Goal: Information Seeking & Learning: Learn about a topic

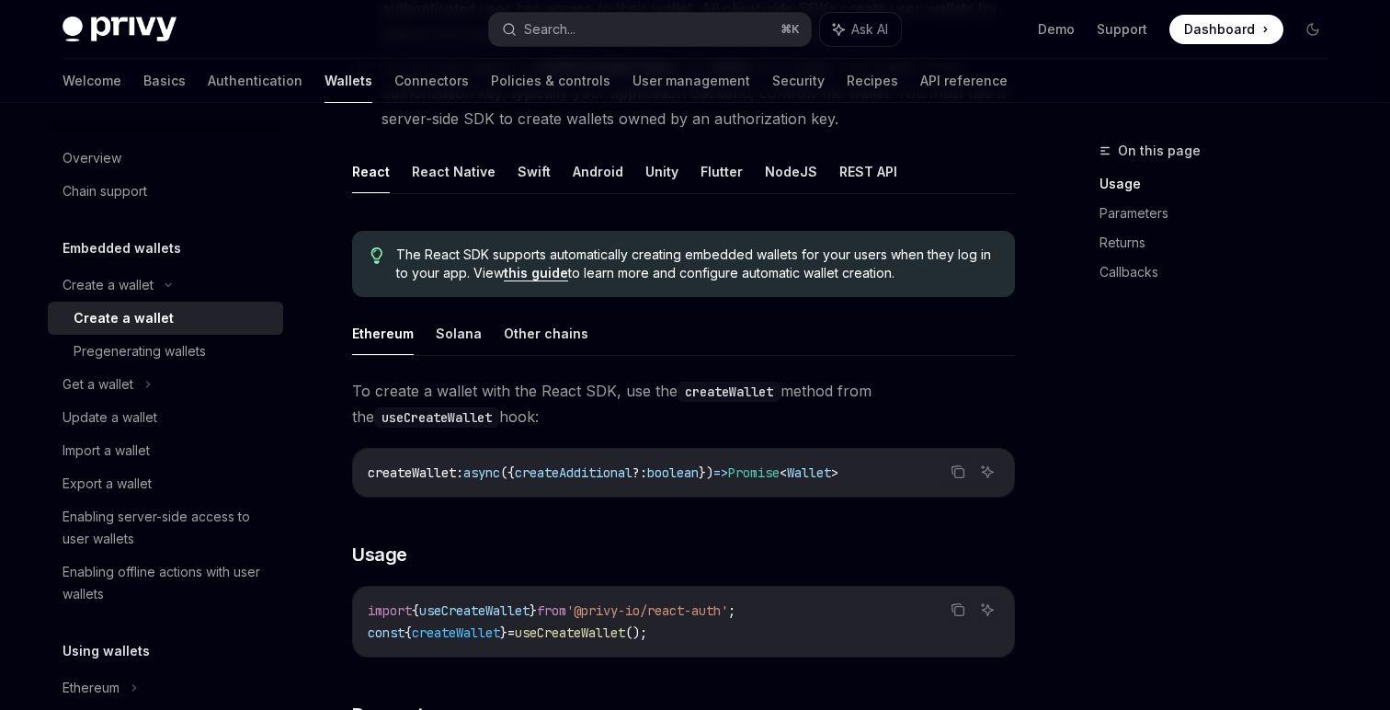
scroll to position [333, 0]
click at [775, 173] on button "NodeJS" at bounding box center [791, 170] width 52 height 43
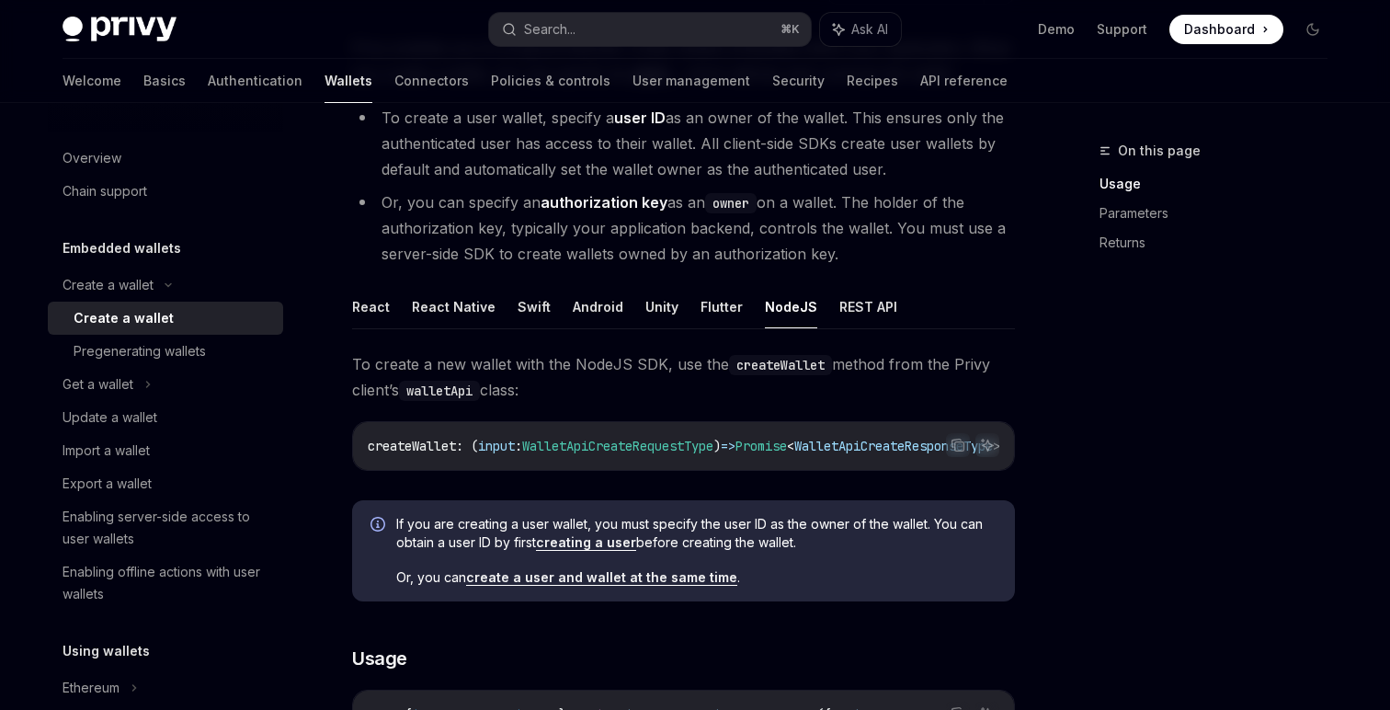
scroll to position [206, 0]
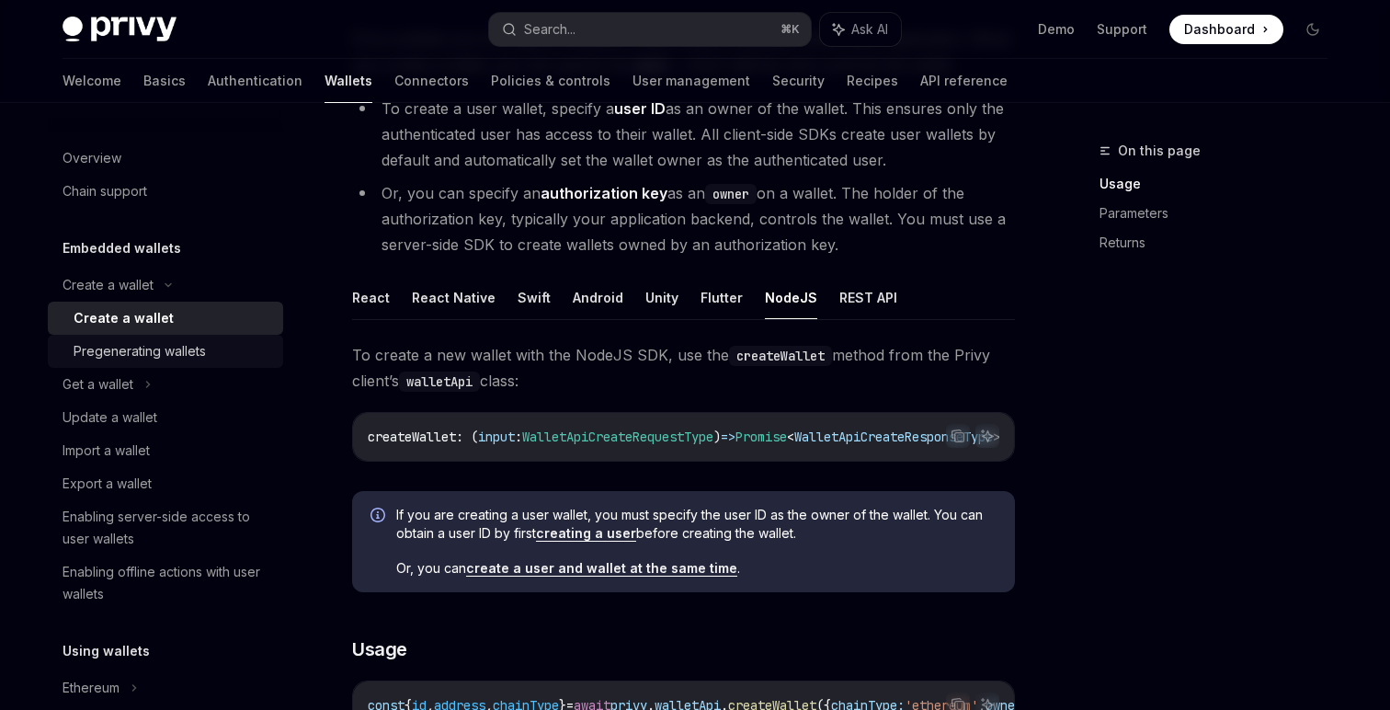
click at [180, 350] on div "Pregenerating wallets" at bounding box center [140, 351] width 132 height 22
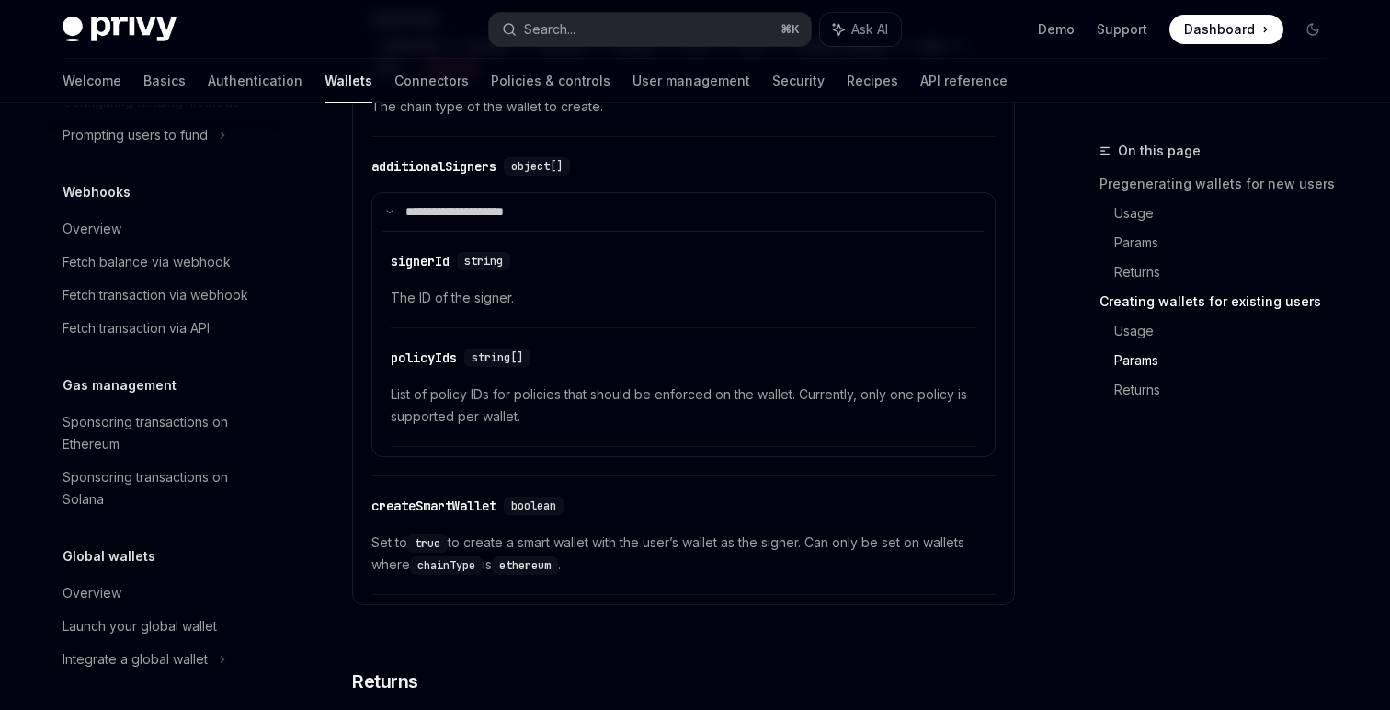
scroll to position [947, 0]
type textarea "*"
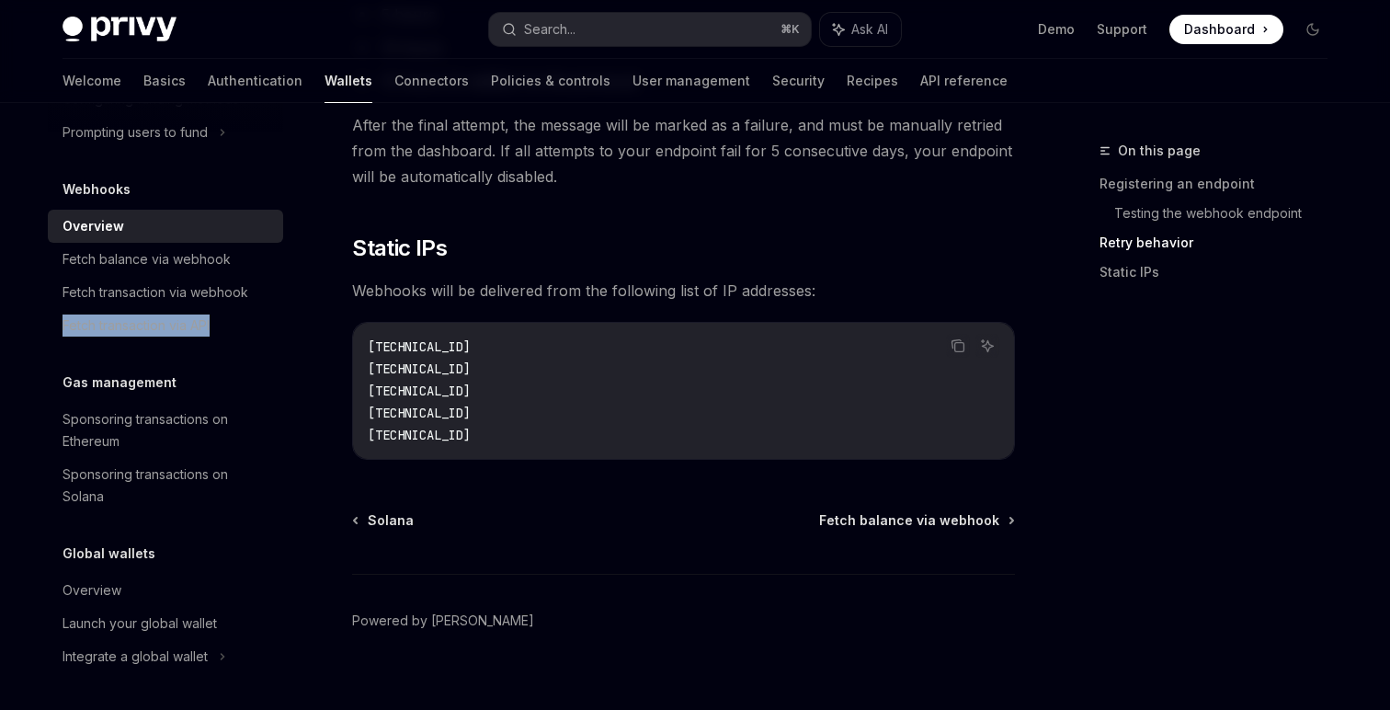
scroll to position [1968, 0]
type textarea "*"
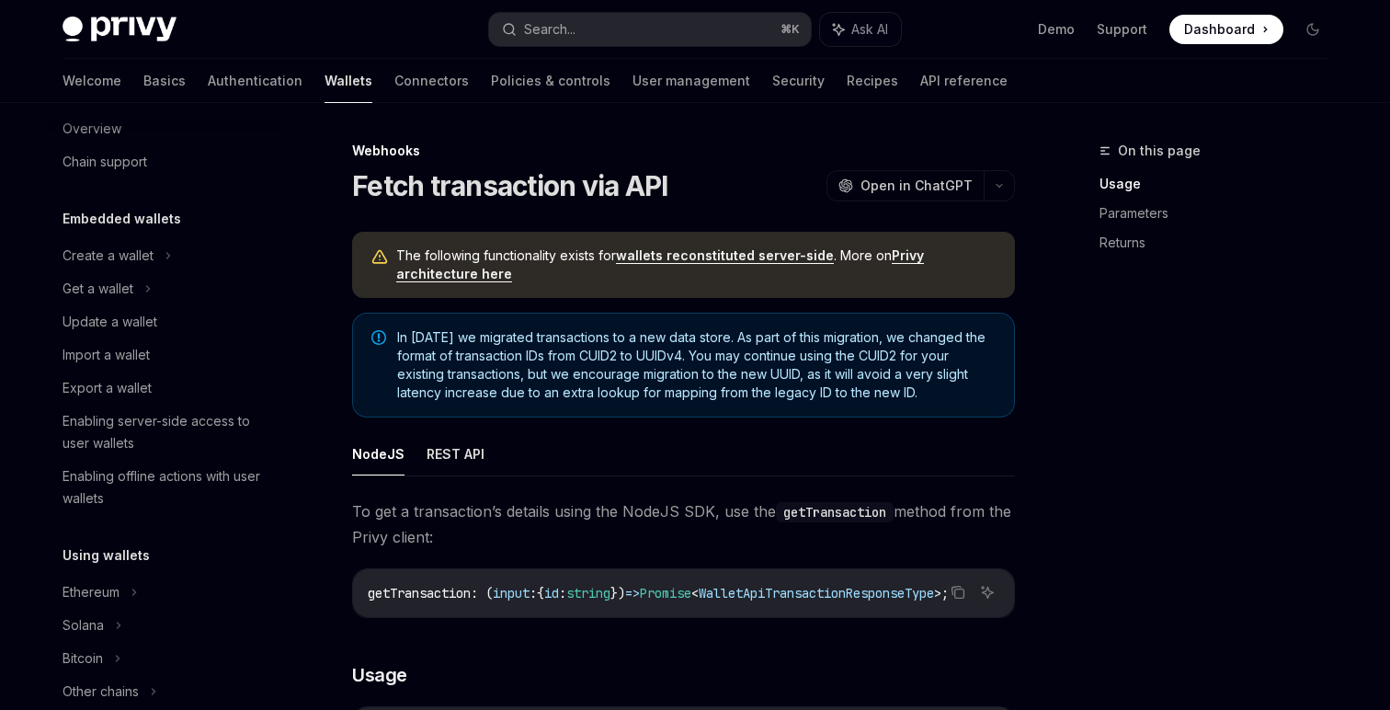
scroll to position [18, 0]
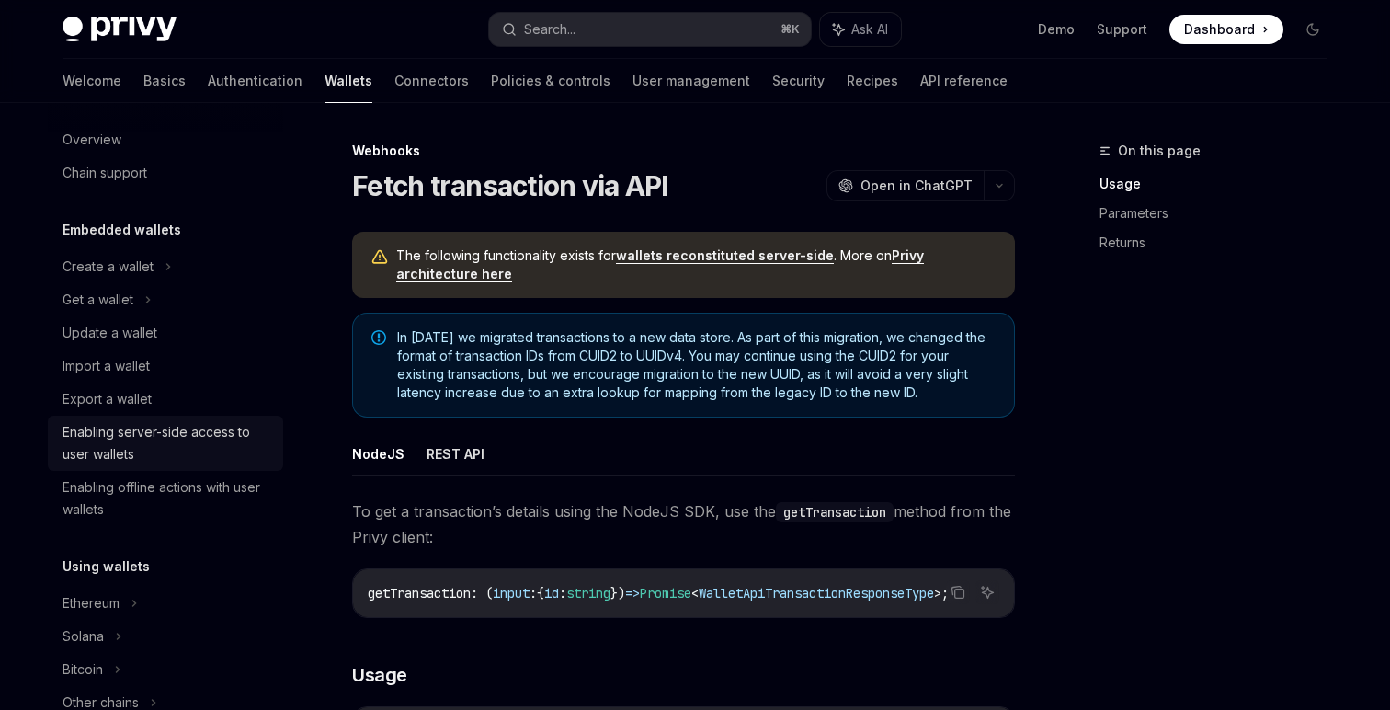
click at [198, 431] on div "Enabling server-side access to user wallets" at bounding box center [168, 443] width 210 height 44
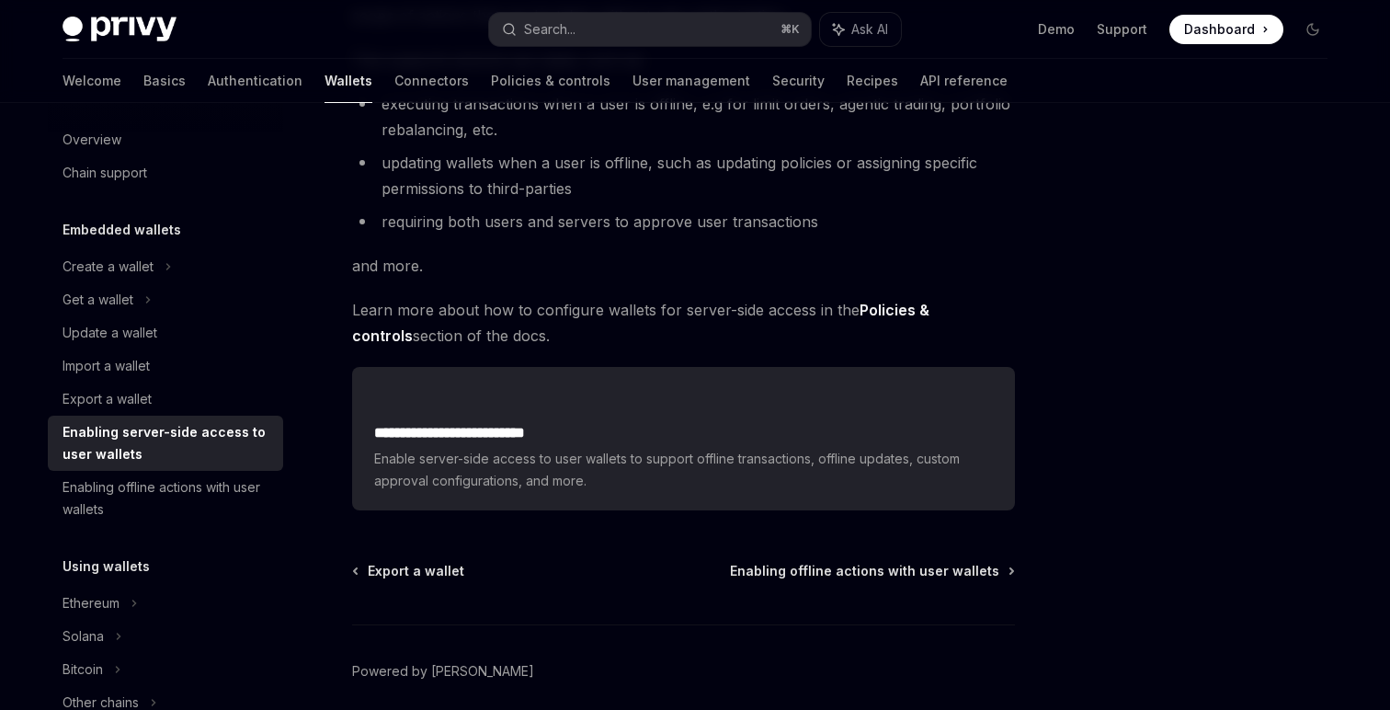
scroll to position [323, 0]
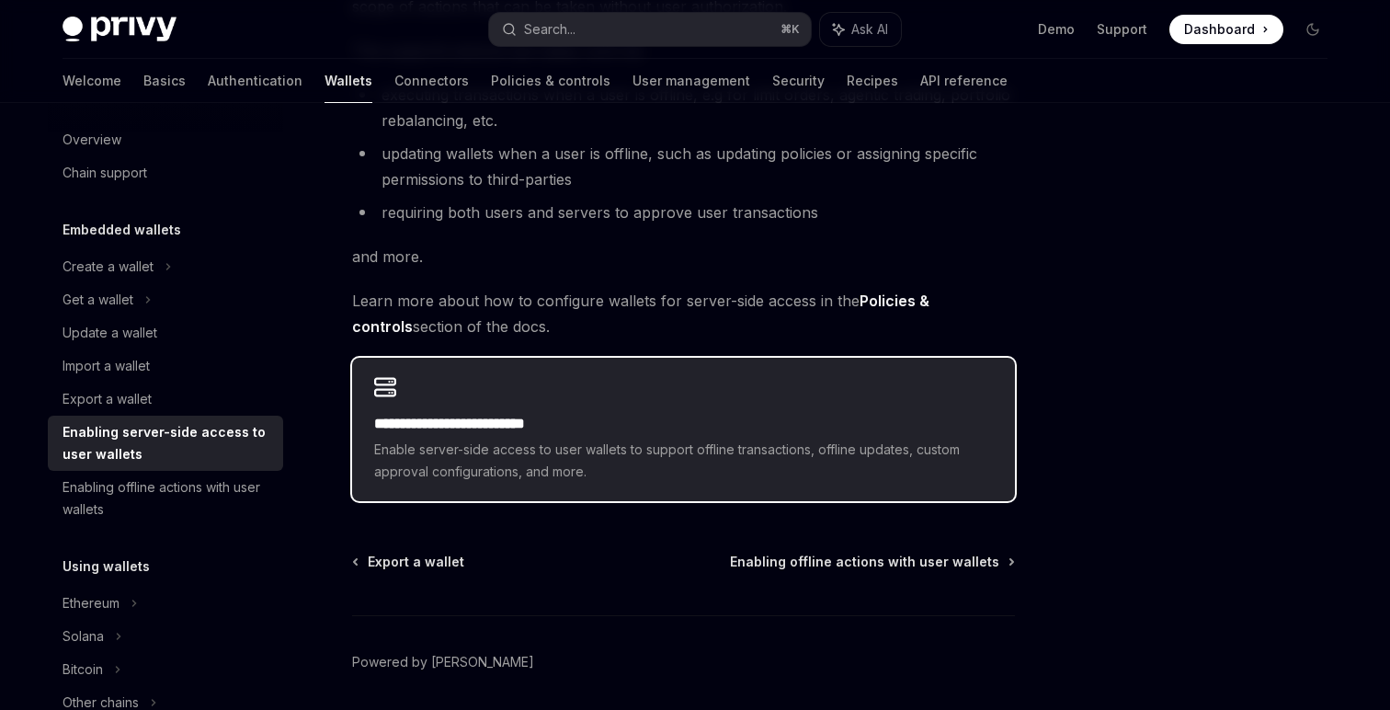
click at [485, 405] on div "**********" at bounding box center [683, 429] width 663 height 143
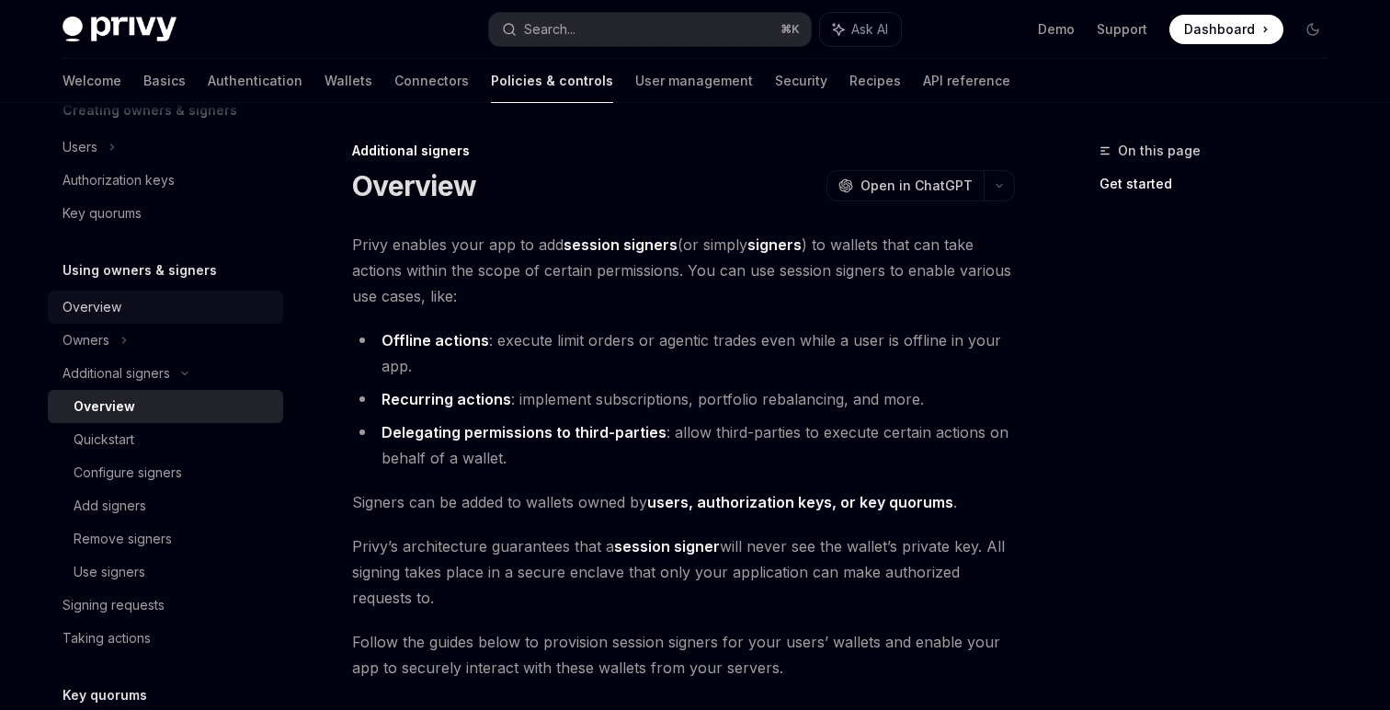
click at [99, 320] on link "Overview" at bounding box center [165, 307] width 235 height 33
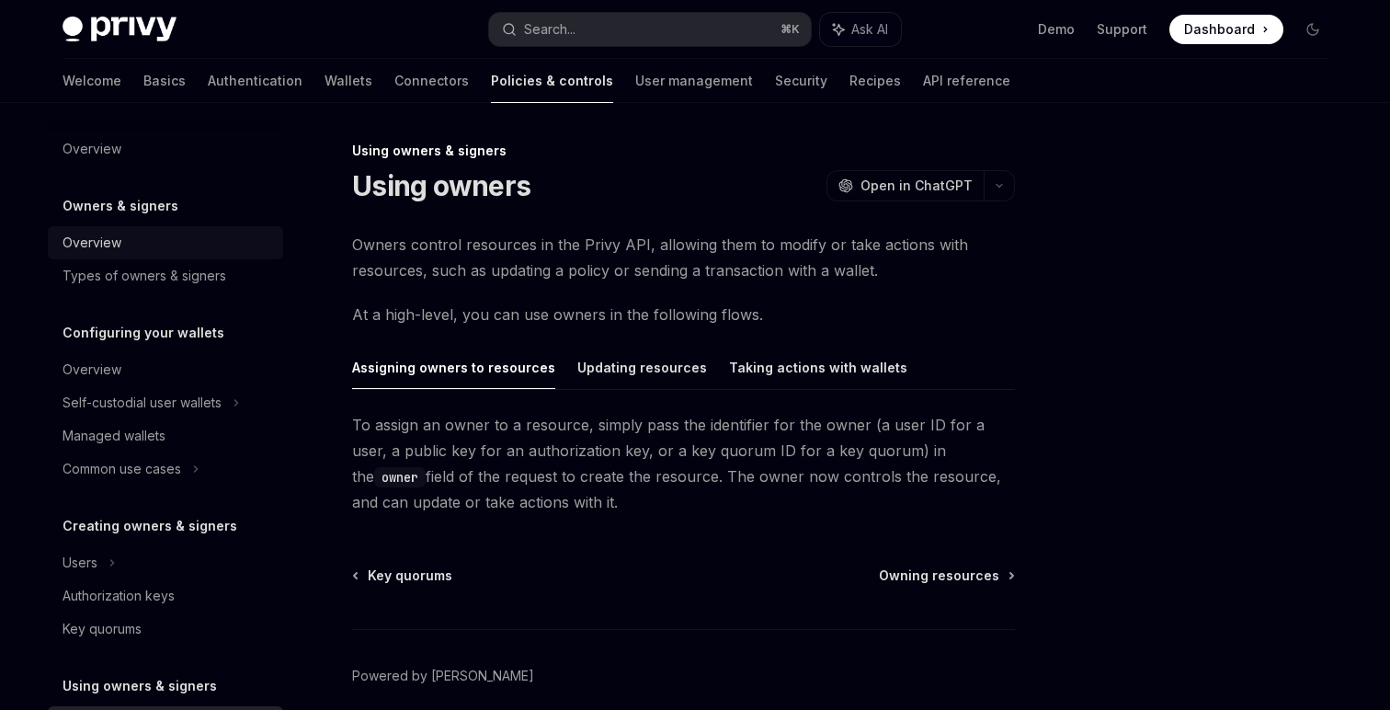
click at [77, 241] on div "Overview" at bounding box center [92, 243] width 59 height 22
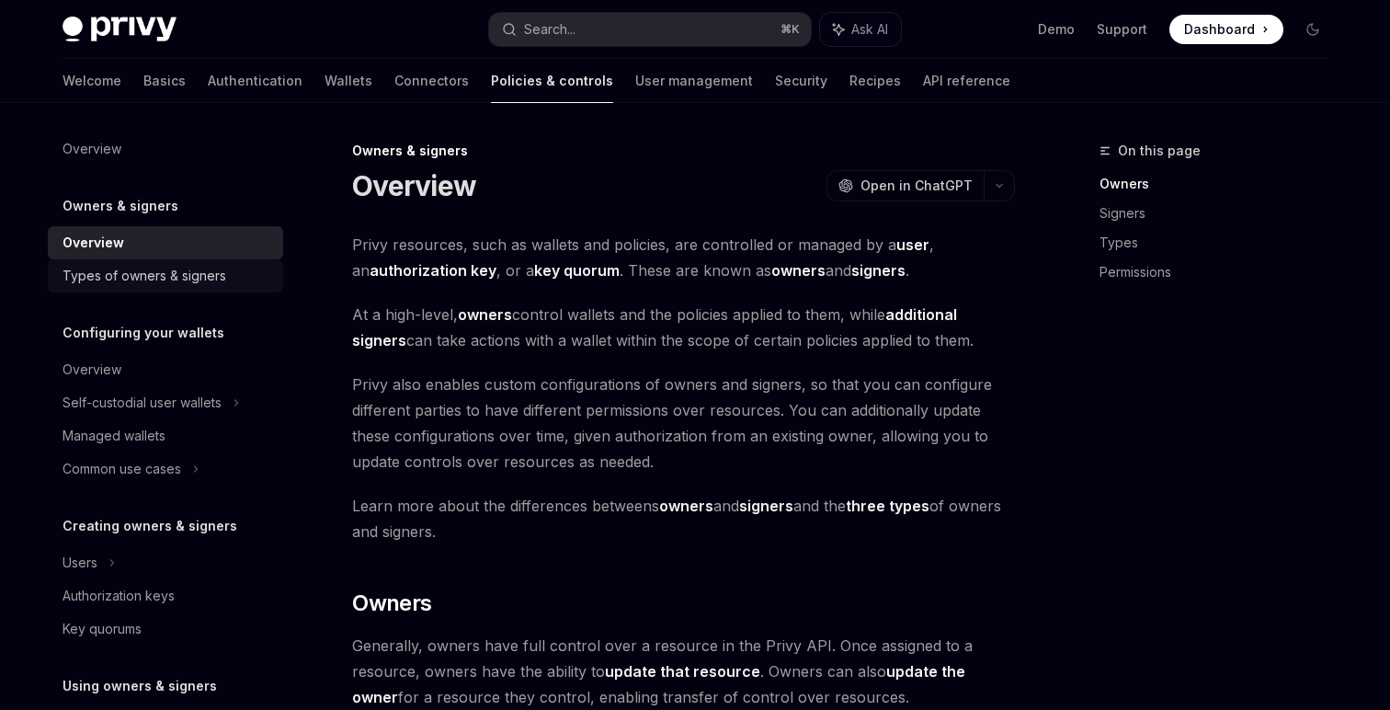
click at [143, 276] on div "Types of owners & signers" at bounding box center [145, 276] width 164 height 22
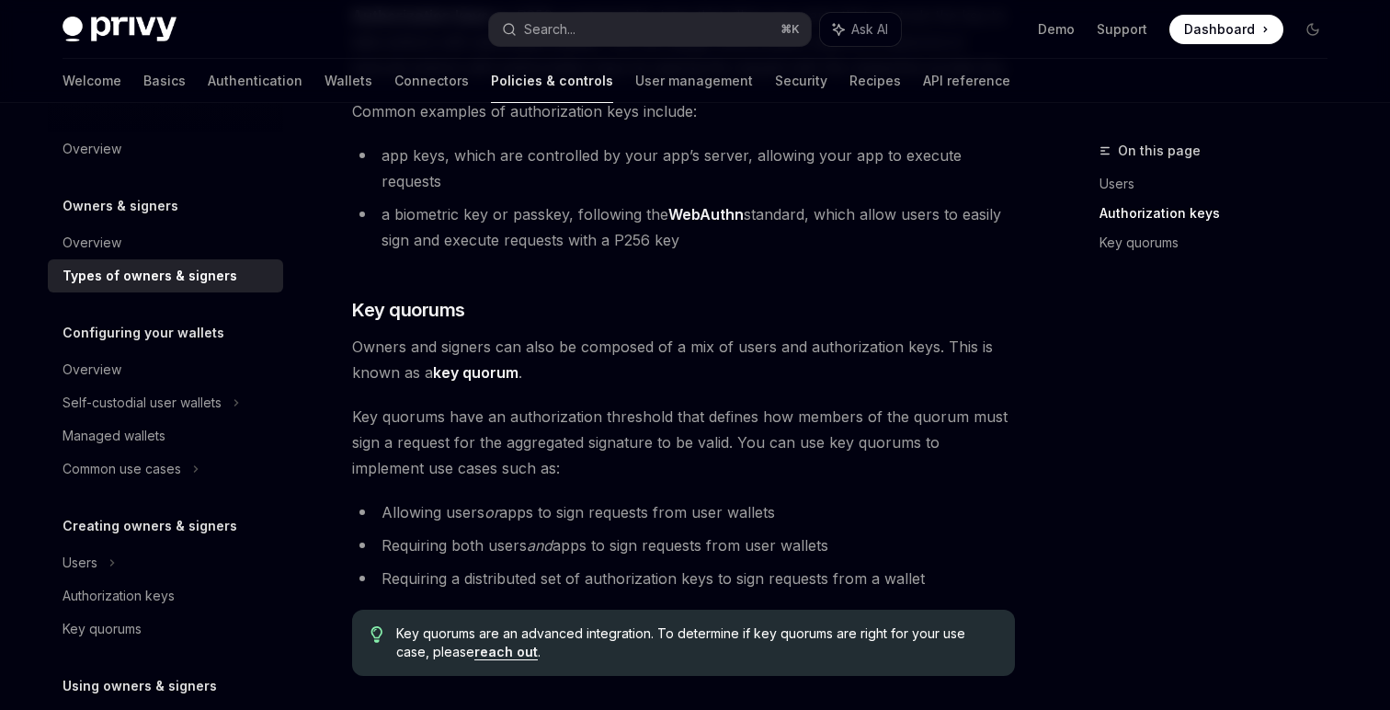
scroll to position [792, 0]
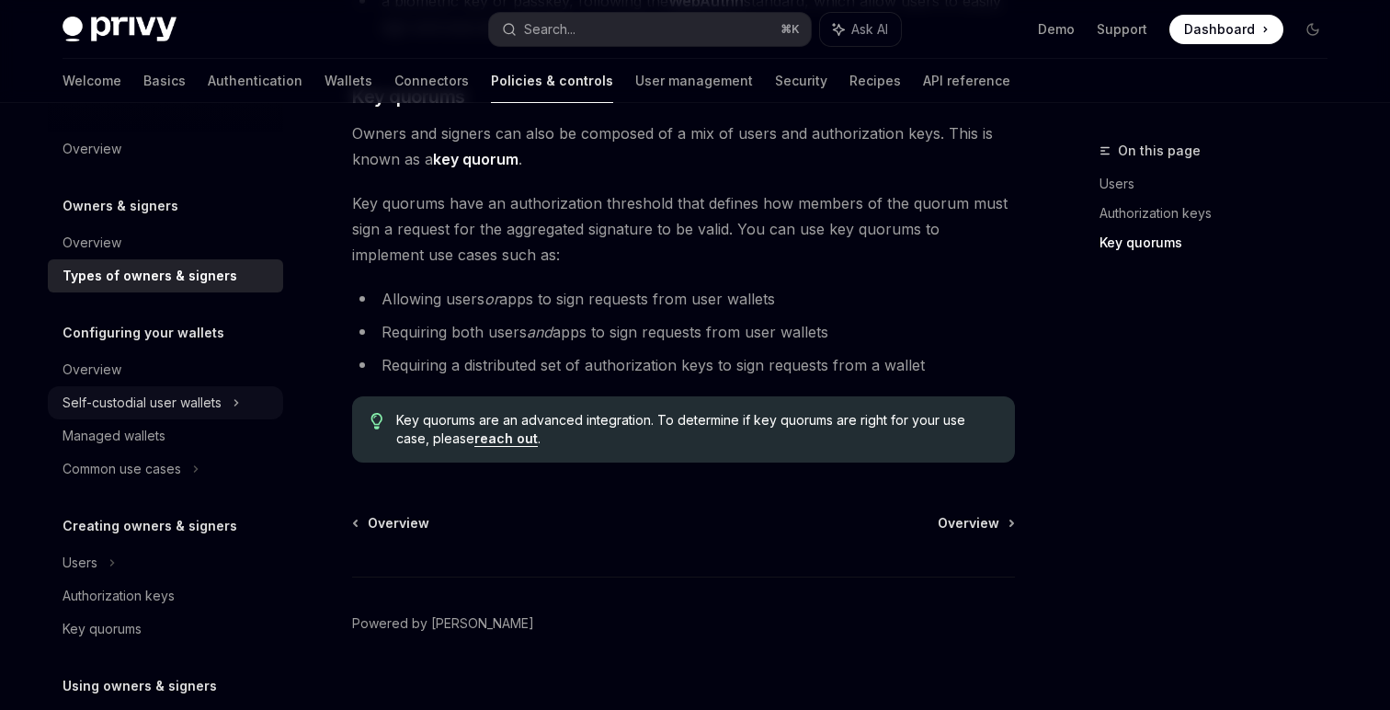
click at [106, 386] on div "Self-custodial user wallets" at bounding box center [165, 402] width 235 height 33
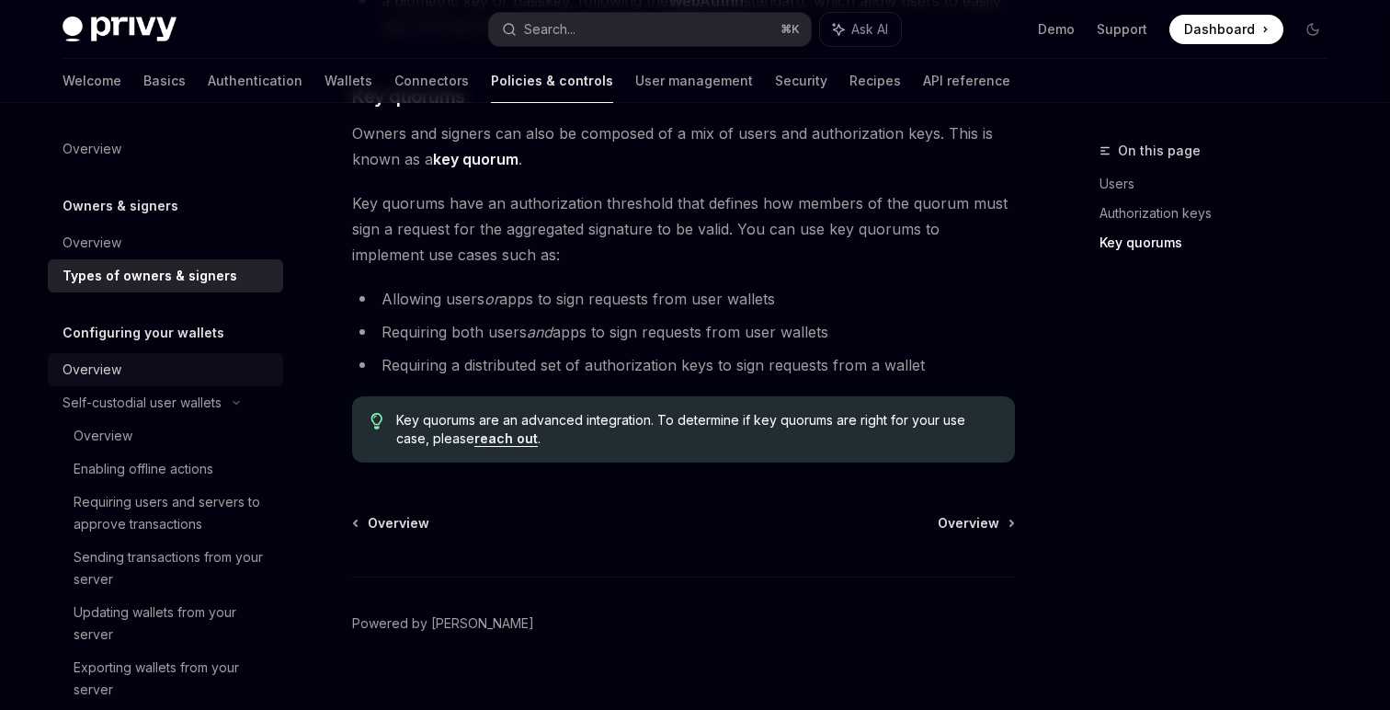
click at [91, 365] on div "Overview" at bounding box center [92, 370] width 59 height 22
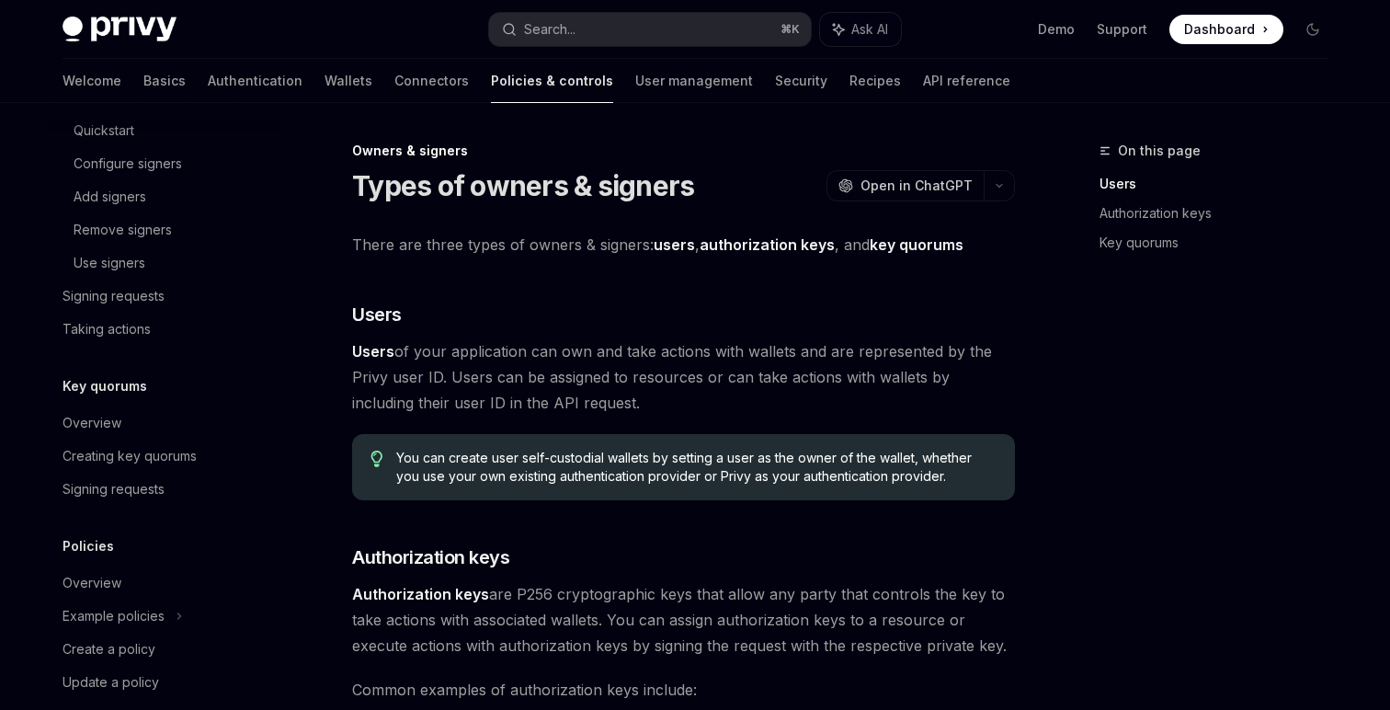
scroll to position [1070, 0]
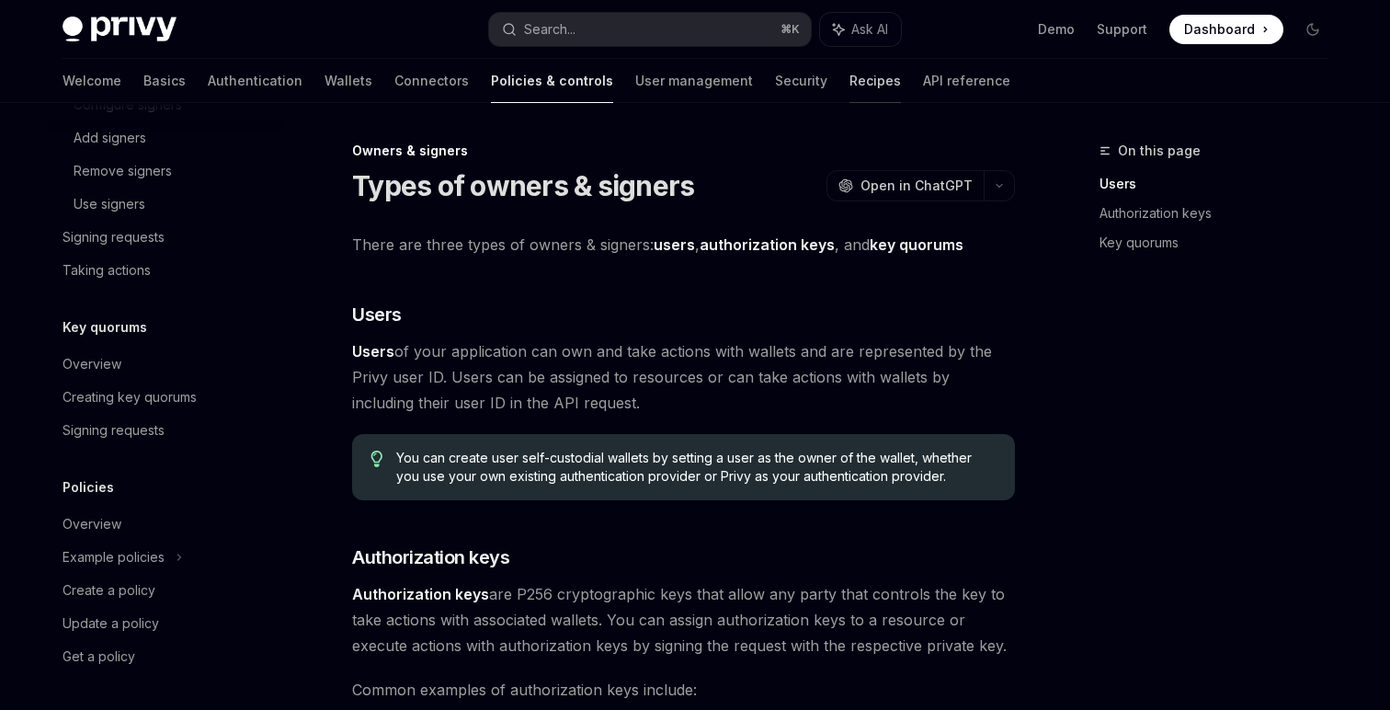
type textarea "*"
